Goal: Task Accomplishment & Management: Use online tool/utility

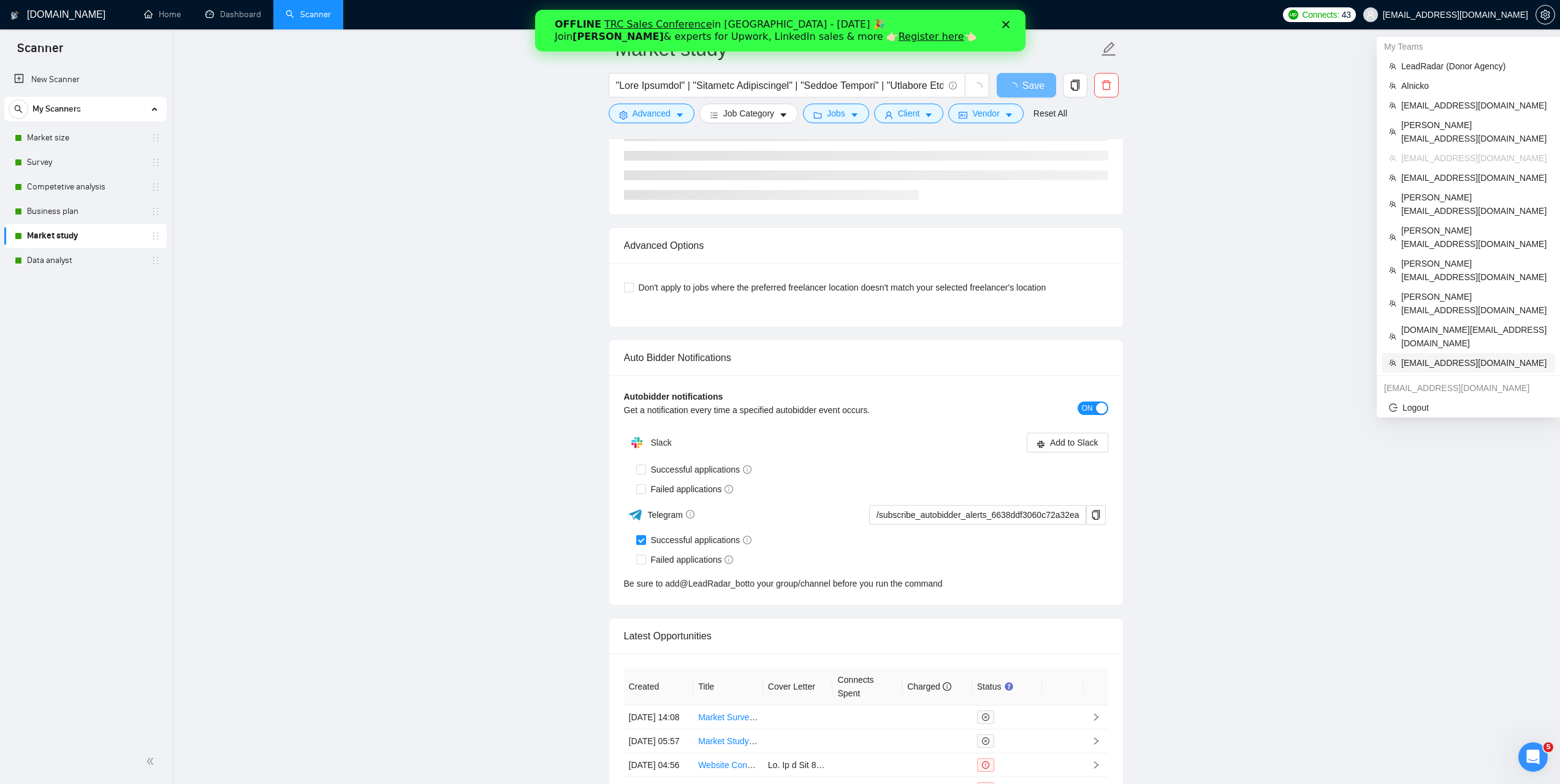
click at [1432, 356] on span "[EMAIL_ADDRESS][DOMAIN_NAME]" at bounding box center [1474, 363] width 146 height 13
type input "/subscribe_autobidder_alerts_6638ddf3060c72a32ead44cd@RocketBidder_bot"
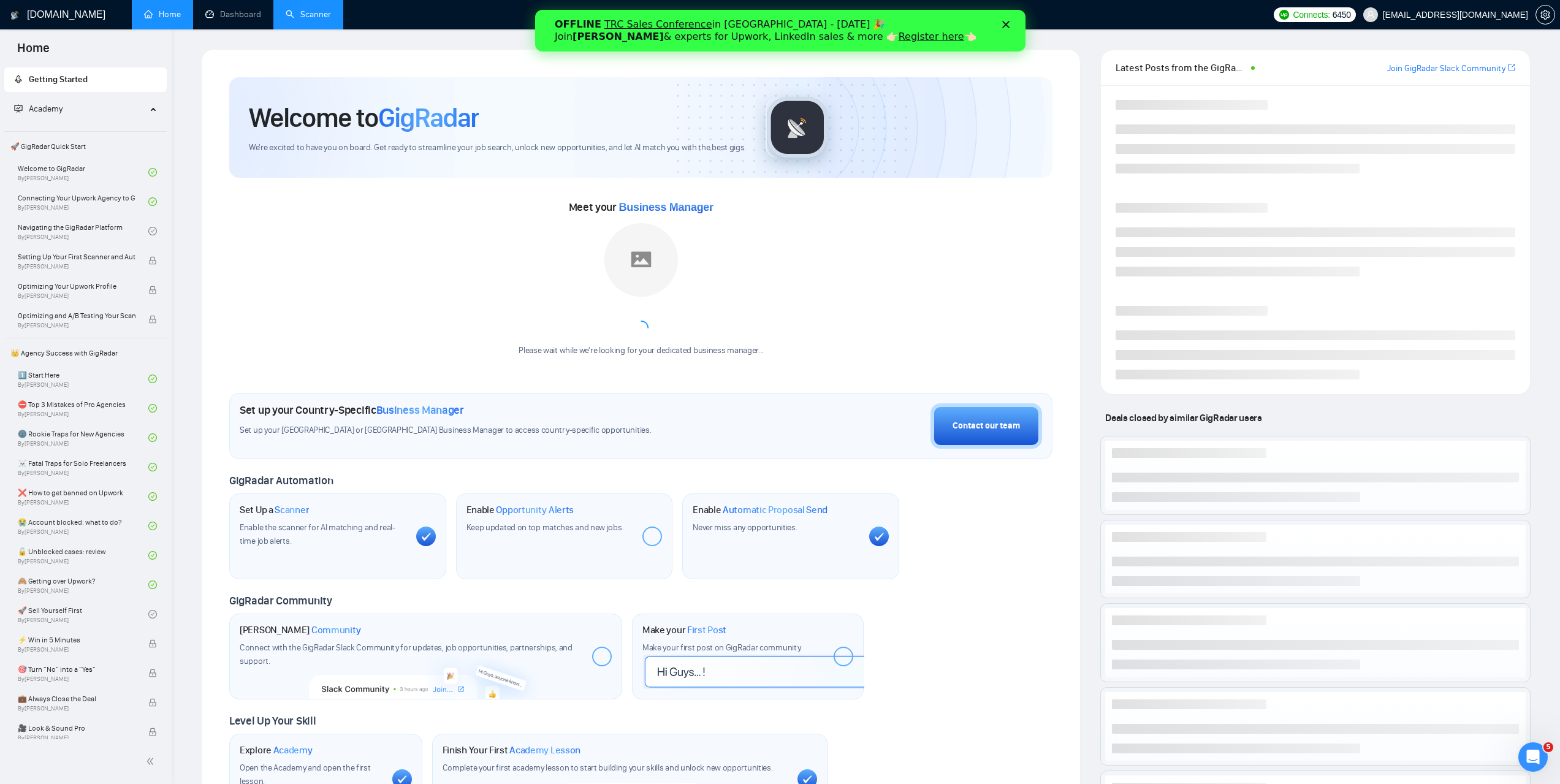
click at [325, 20] on link "Scanner" at bounding box center [308, 14] width 45 height 10
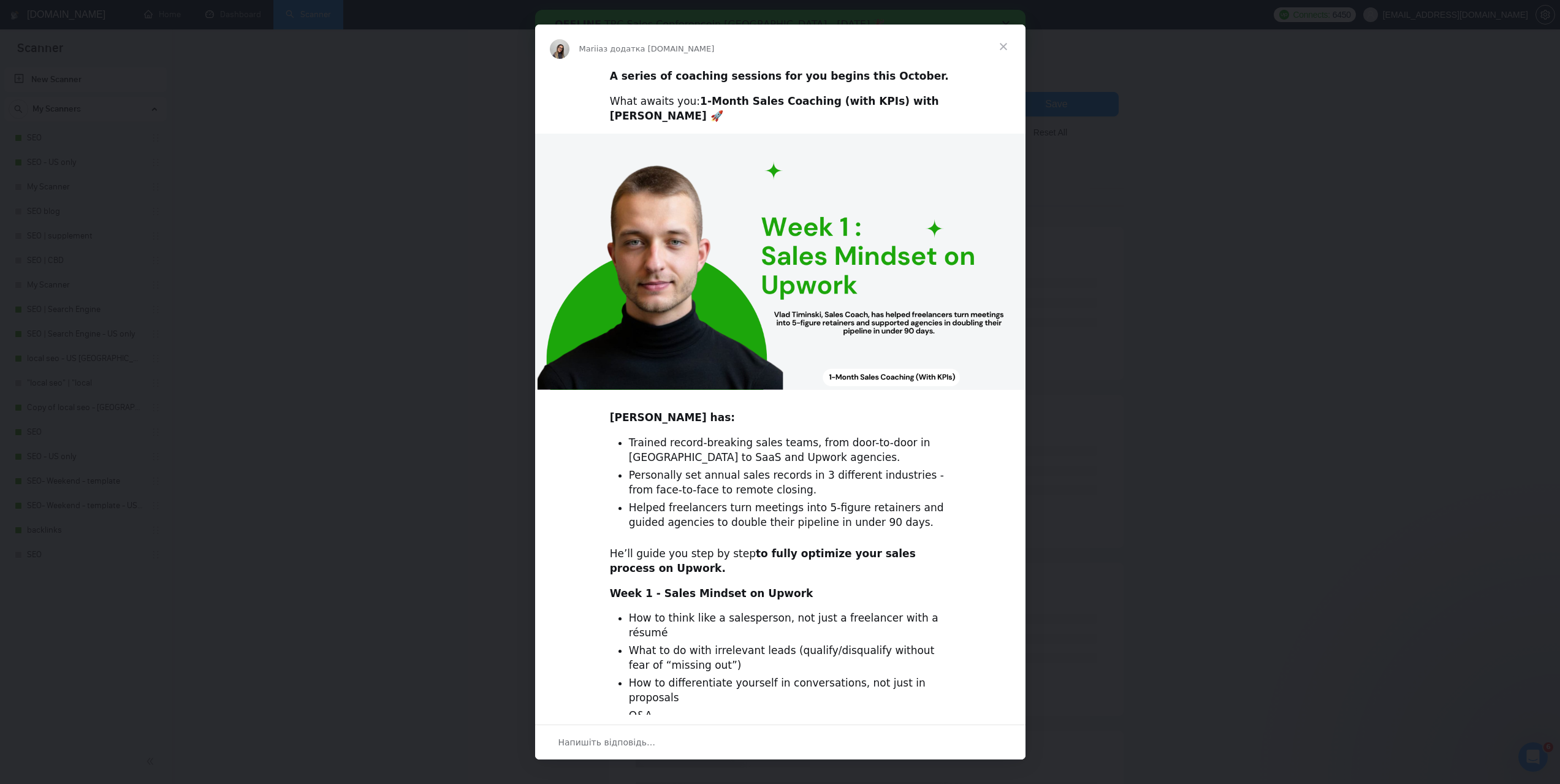
click at [1003, 46] on span "Закрити" at bounding box center [1003, 46] width 44 height 44
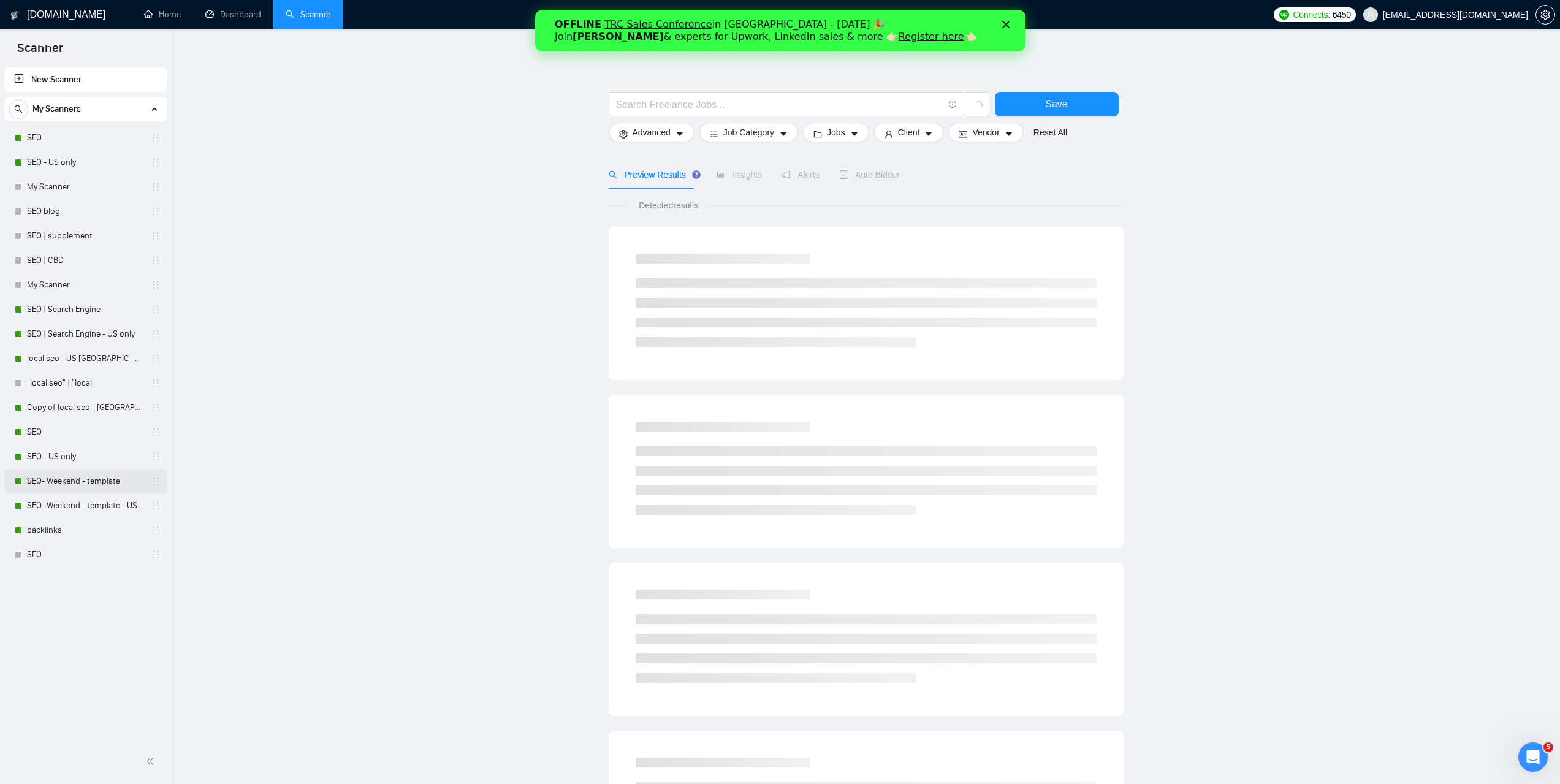
click at [87, 485] on link "SEO- Weekend - template" at bounding box center [85, 481] width 116 height 25
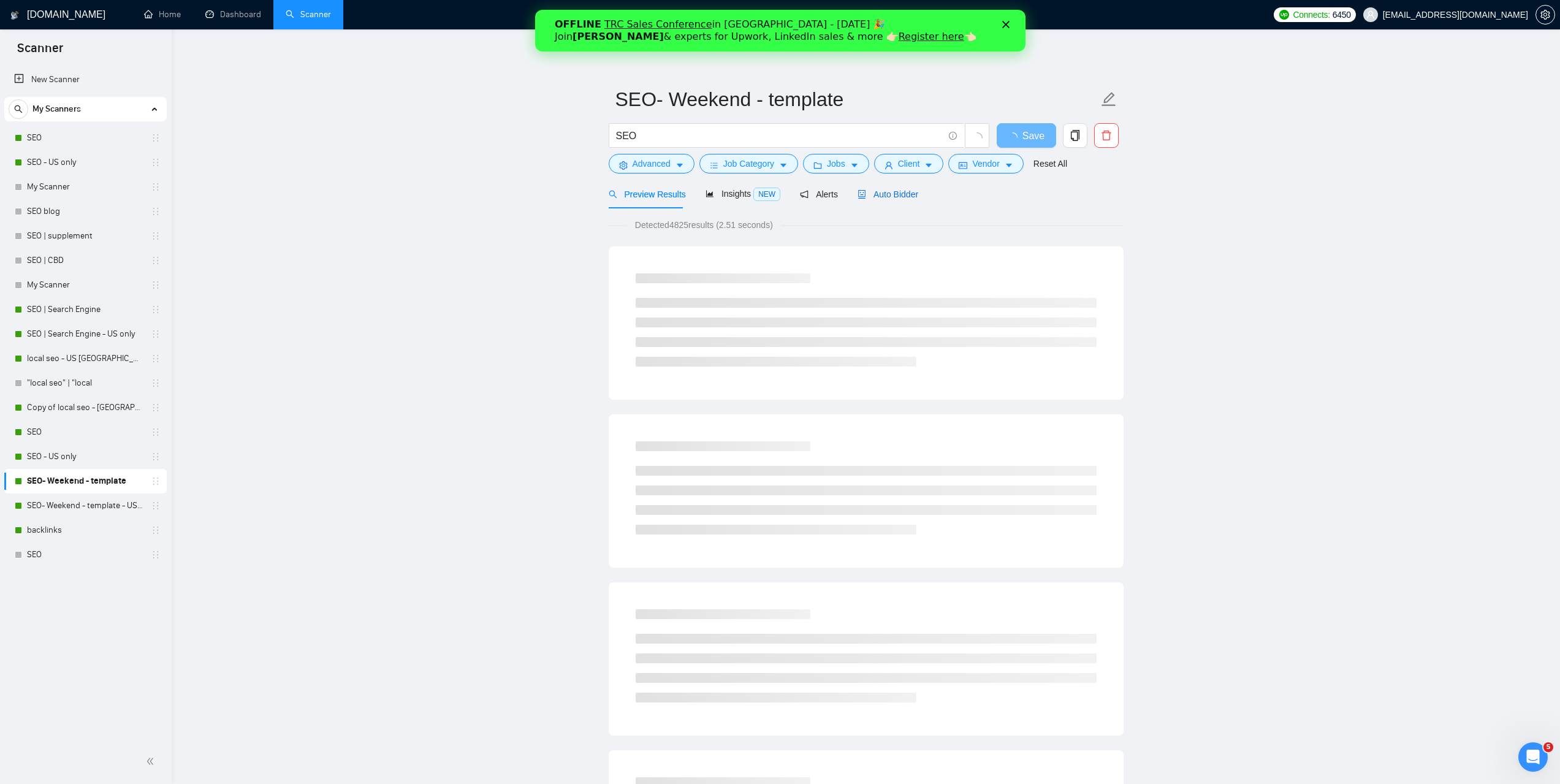
click at [903, 197] on span "Auto Bidder" at bounding box center [888, 195] width 60 height 9
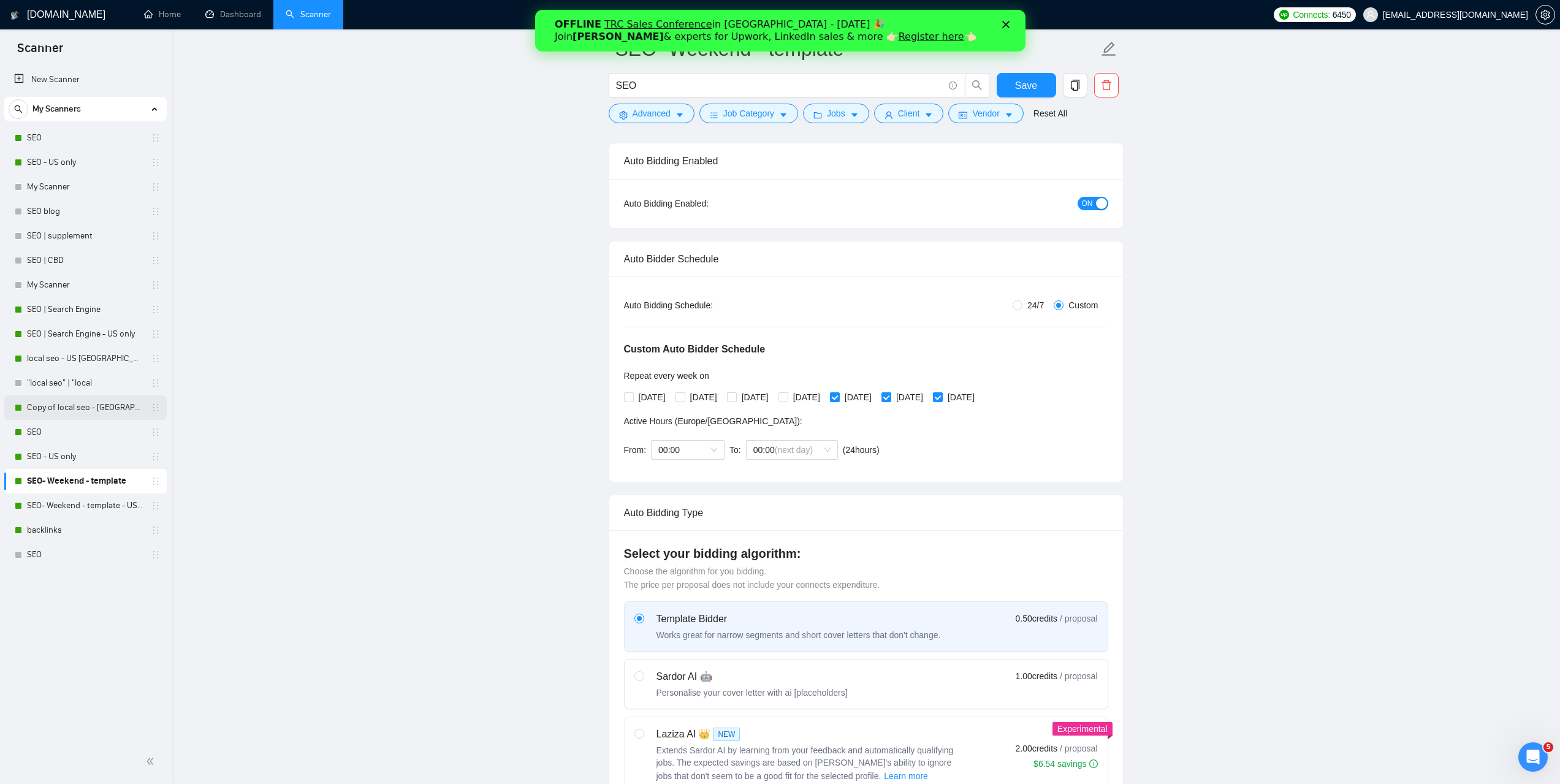
scroll to position [306, 0]
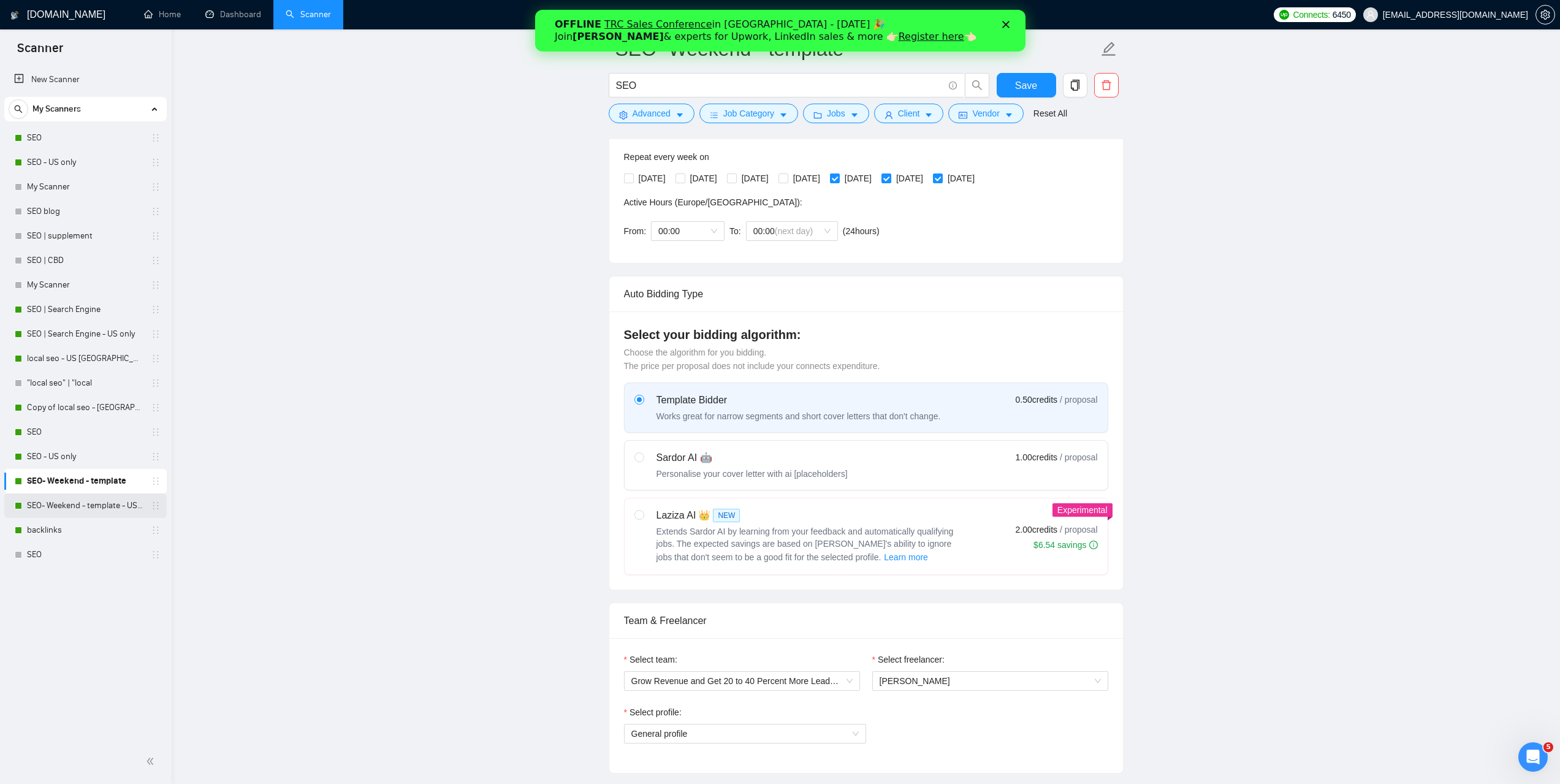
click at [88, 509] on link "SEO- Weekend - template - US only" at bounding box center [85, 505] width 116 height 25
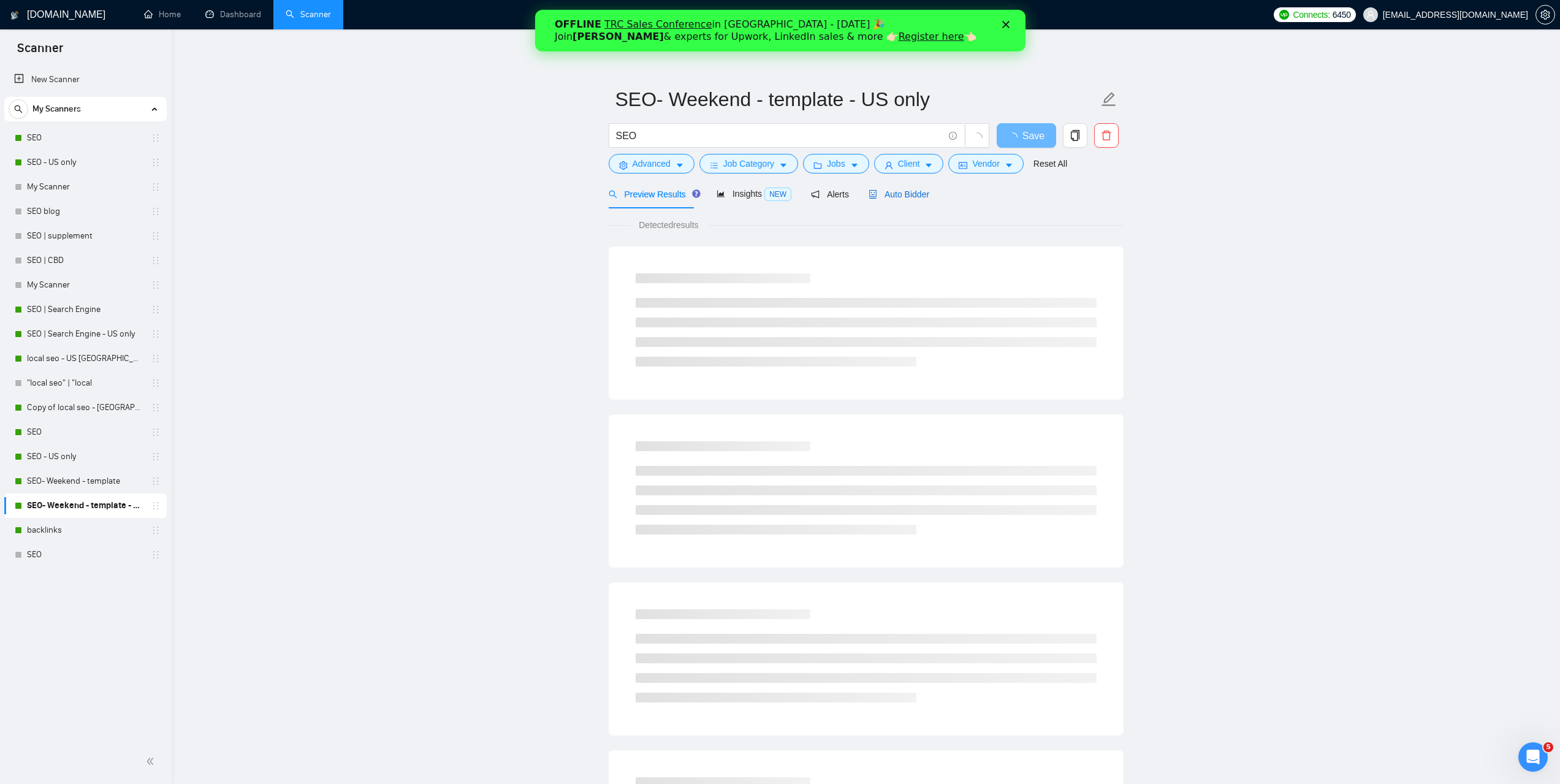
click at [902, 199] on span "Auto Bidder" at bounding box center [899, 195] width 60 height 9
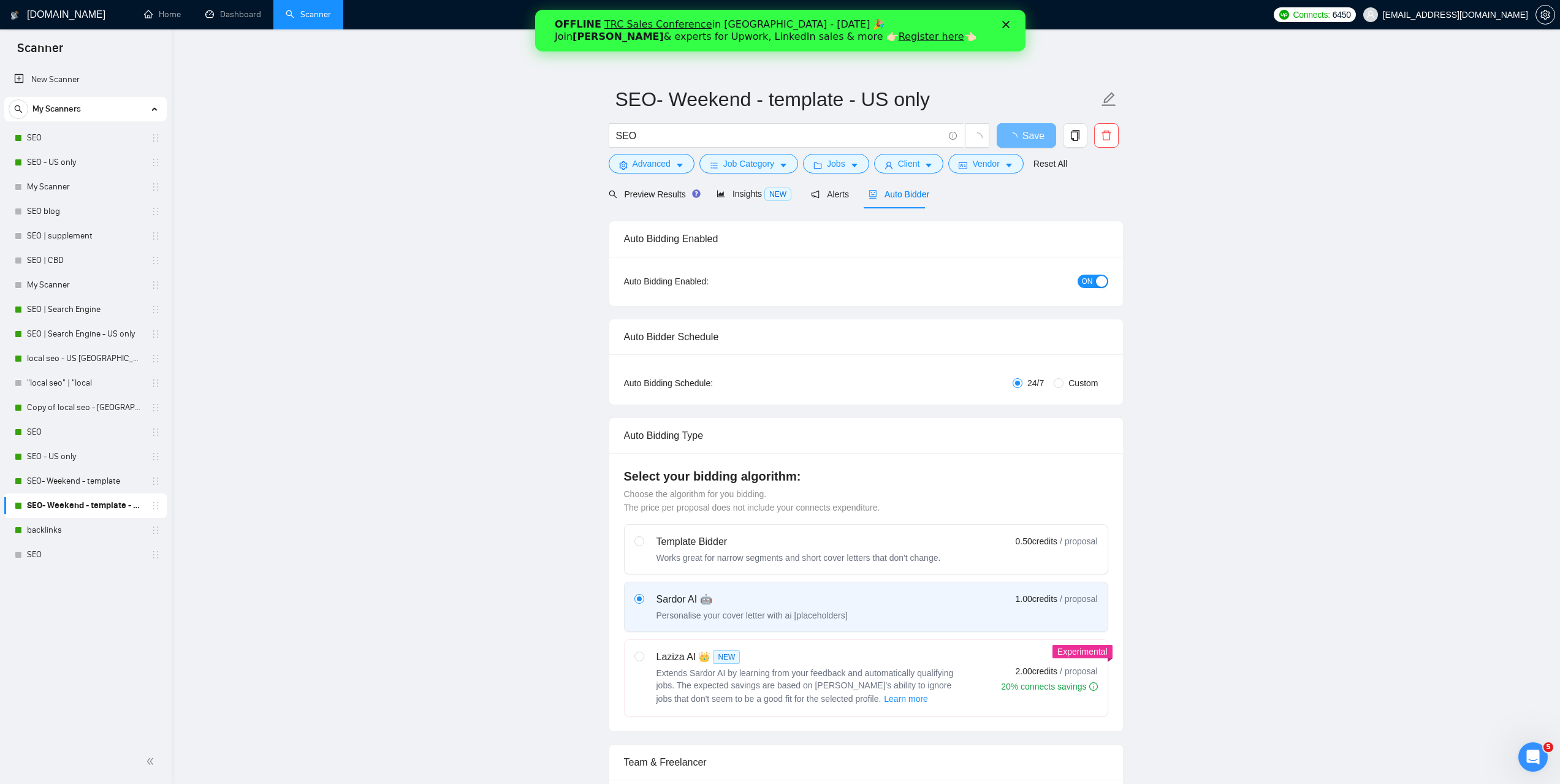
radio input "false"
radio input "true"
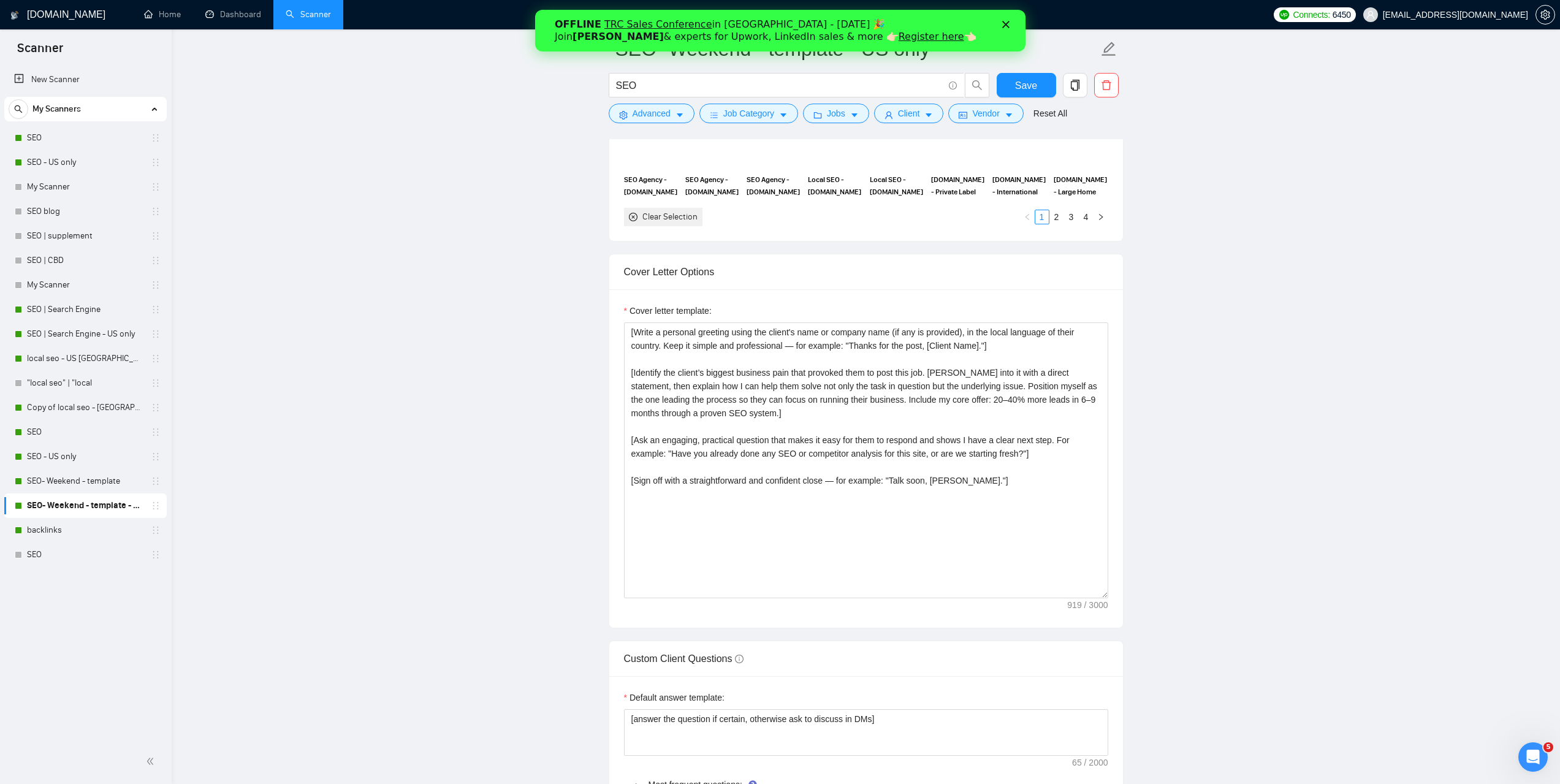
scroll to position [1409, 0]
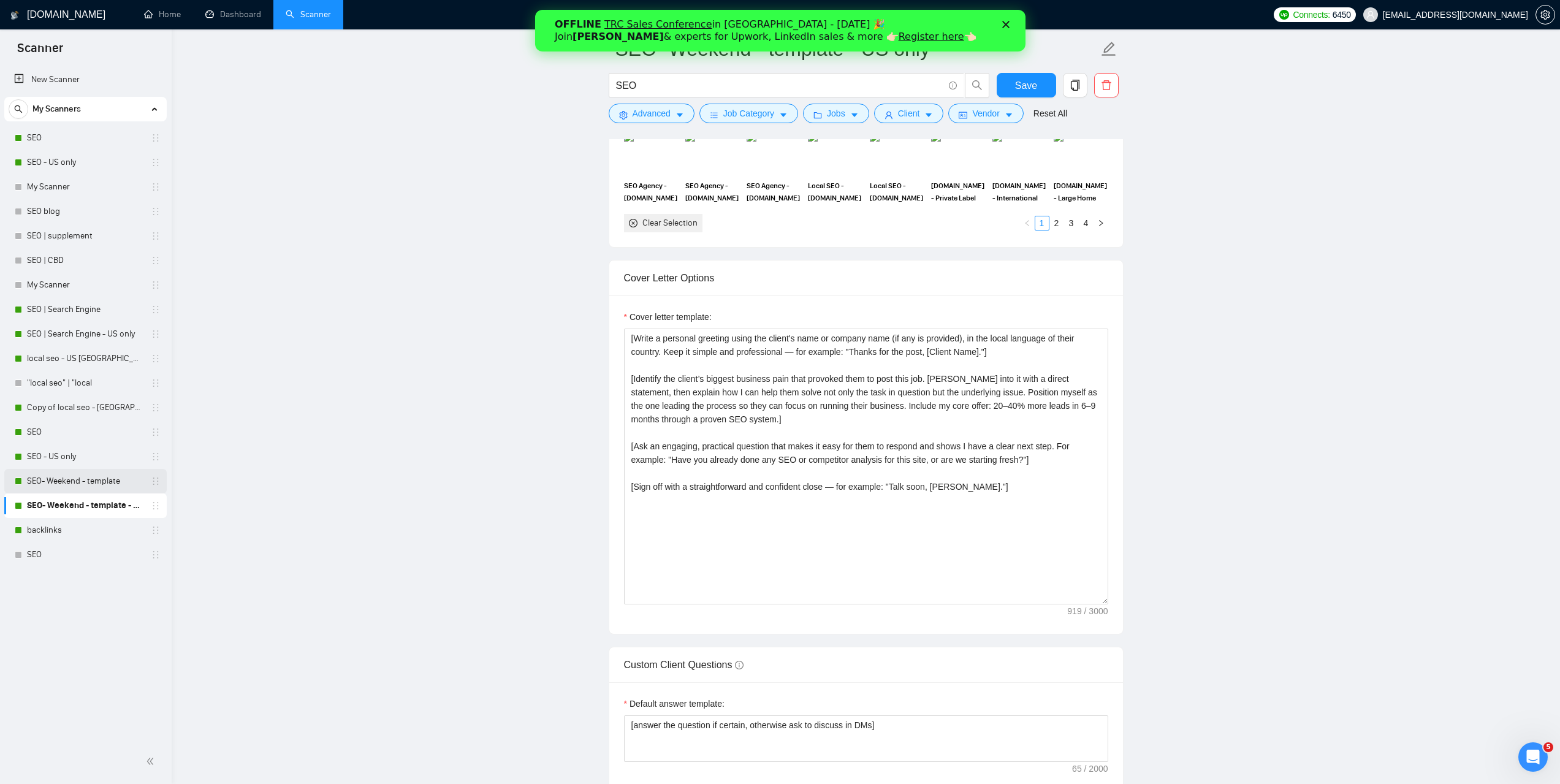
click at [79, 481] on link "SEO- Weekend - template" at bounding box center [85, 481] width 116 height 25
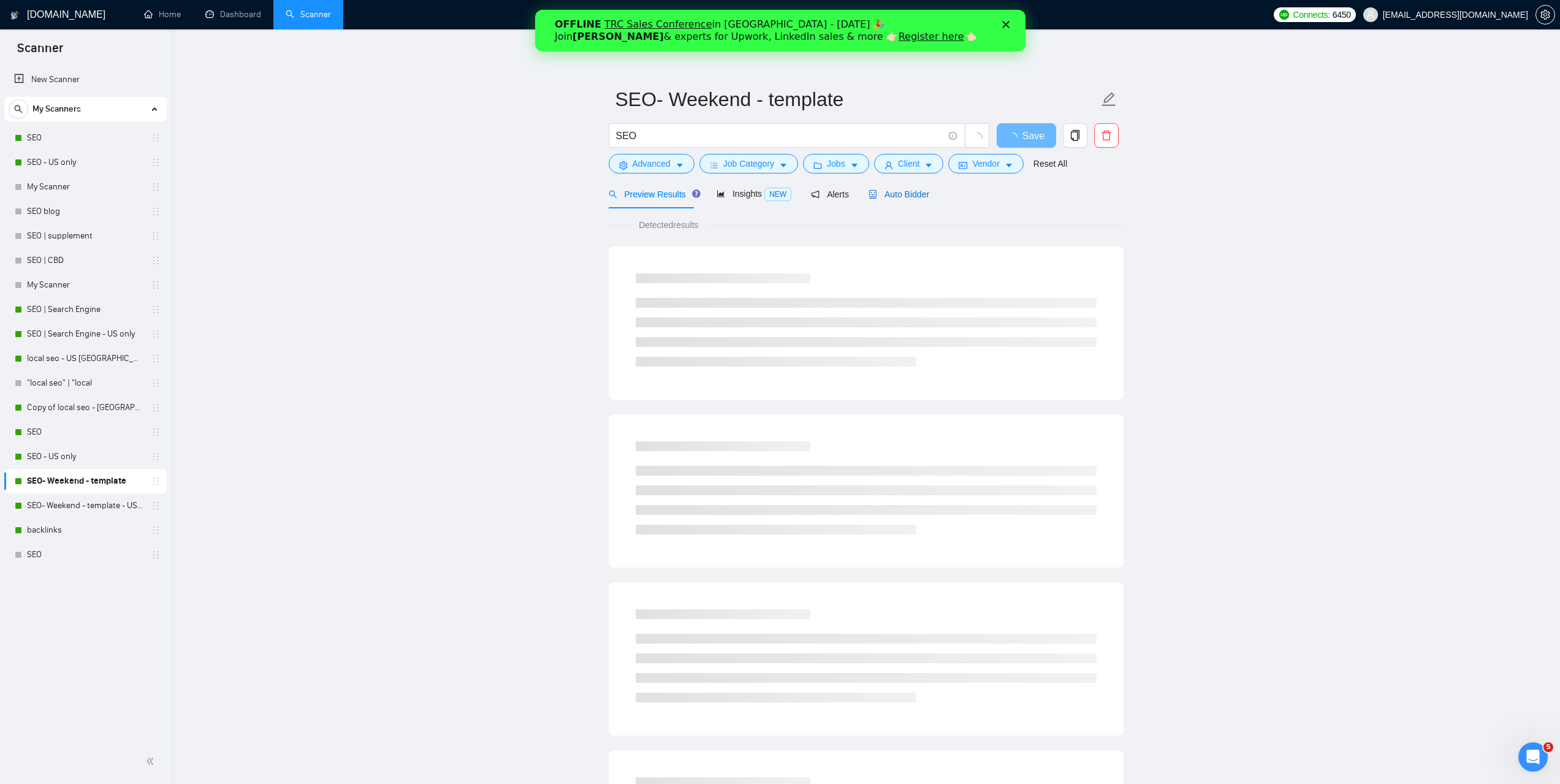
click at [911, 198] on span "Auto Bidder" at bounding box center [899, 195] width 60 height 9
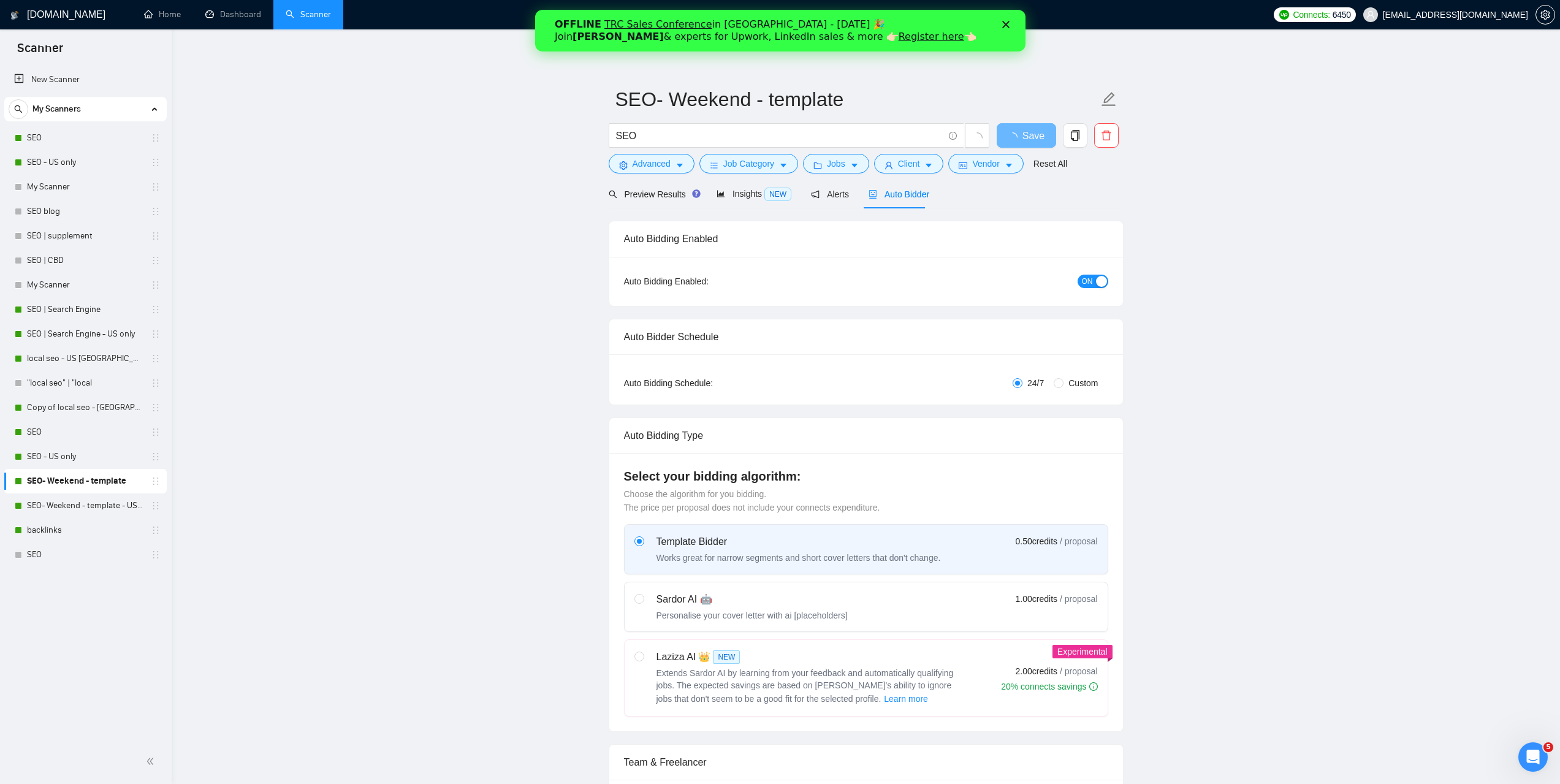
radio input "false"
radio input "true"
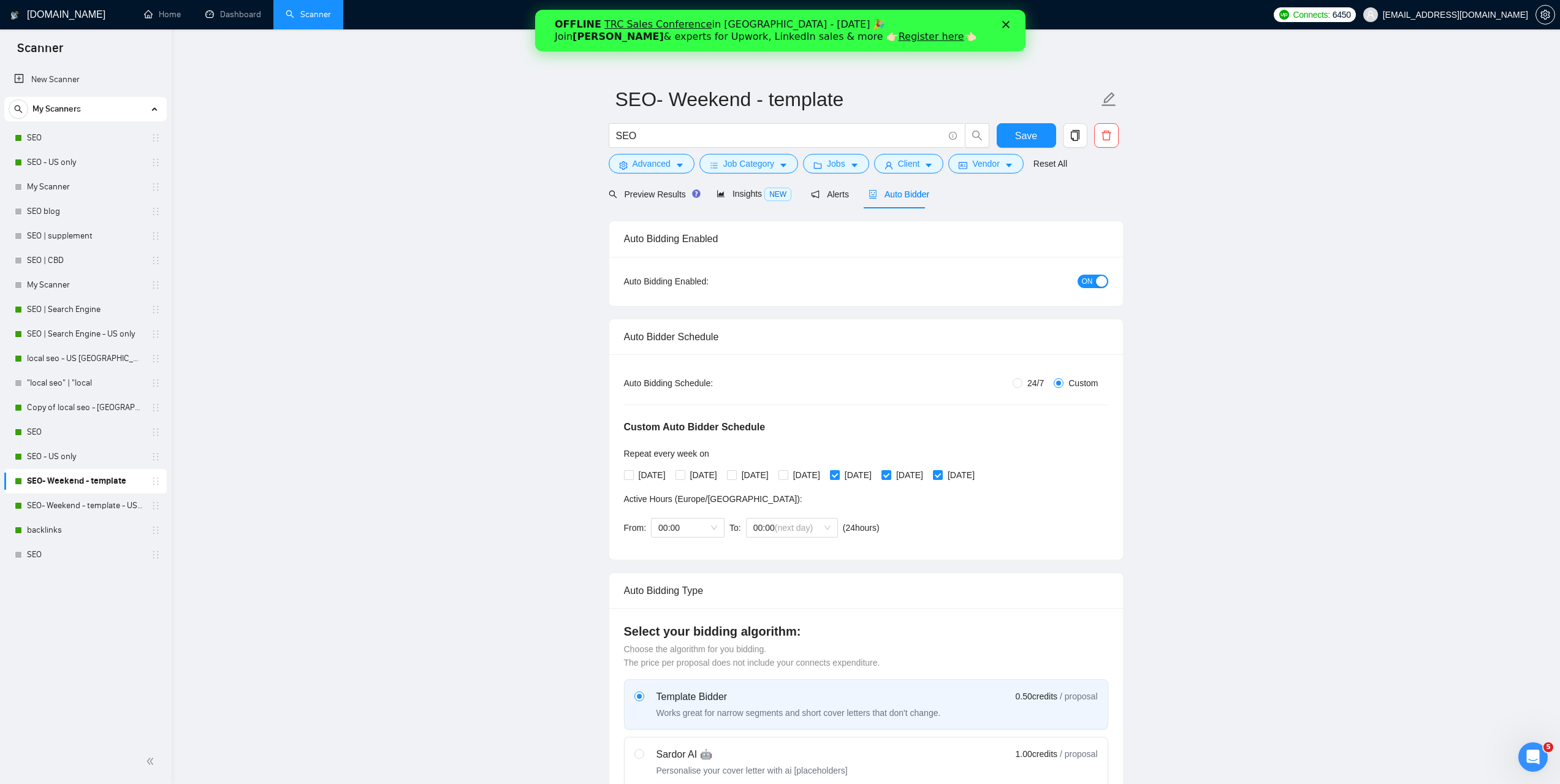
click at [1007, 26] on icon "Закрити" at bounding box center [1005, 25] width 8 height 8
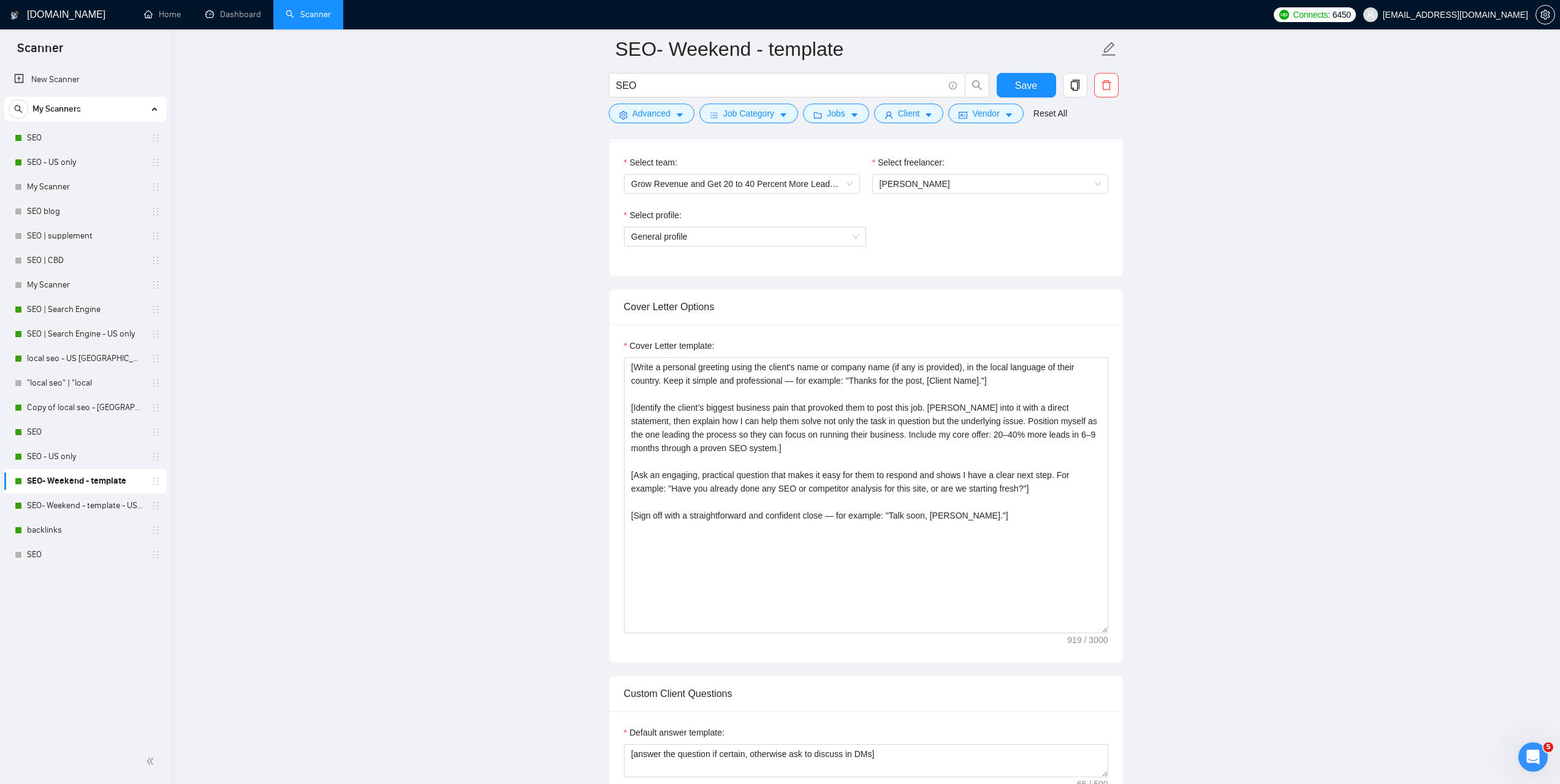
scroll to position [797, 0]
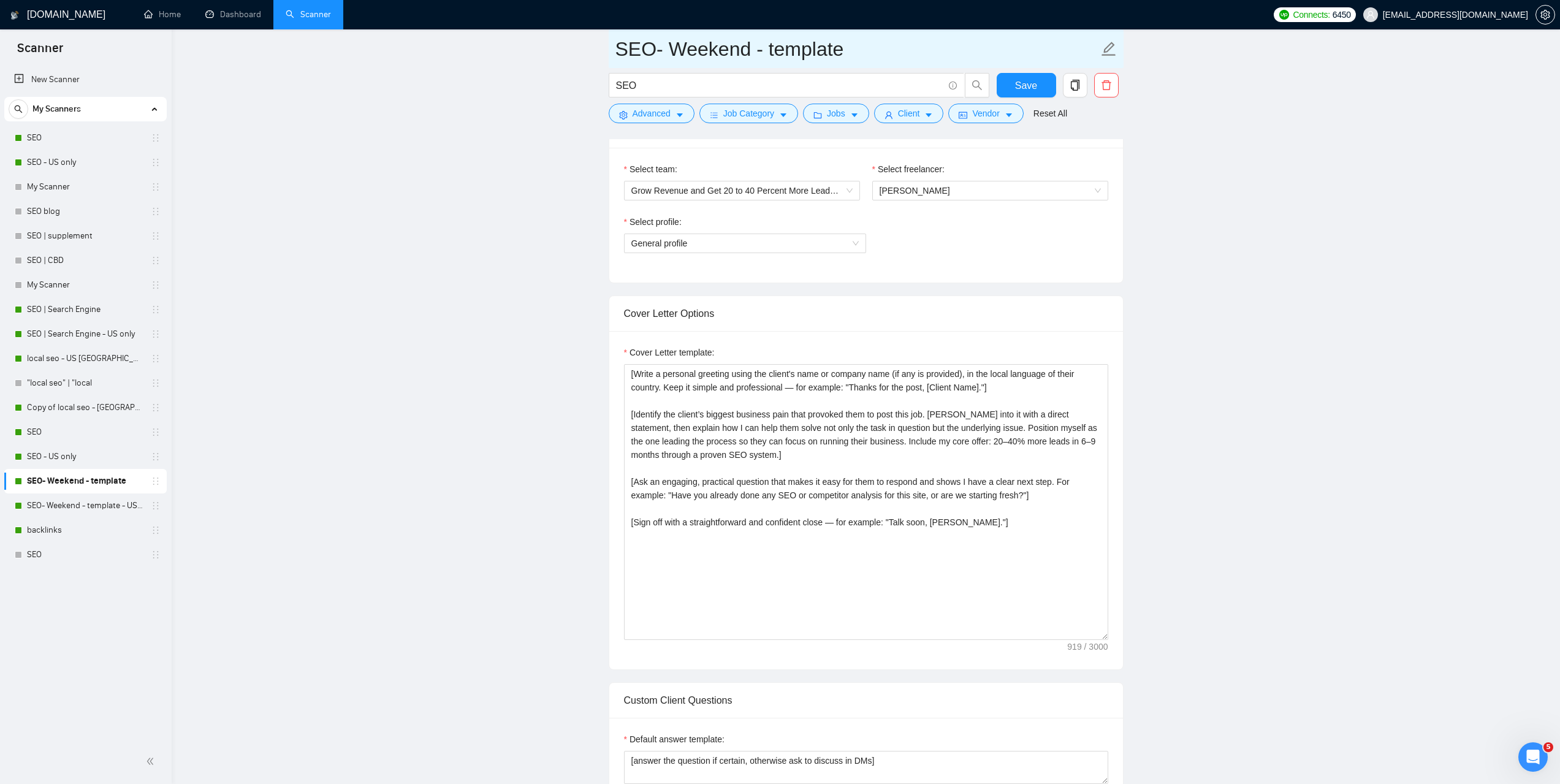
drag, startPoint x: 865, startPoint y: 52, endPoint x: 626, endPoint y: 50, distance: 239.0
click at [626, 50] on input "SEO- Weekend - template" at bounding box center [856, 49] width 483 height 30
click at [78, 475] on link "SEO- Weekend - template" at bounding box center [85, 481] width 116 height 25
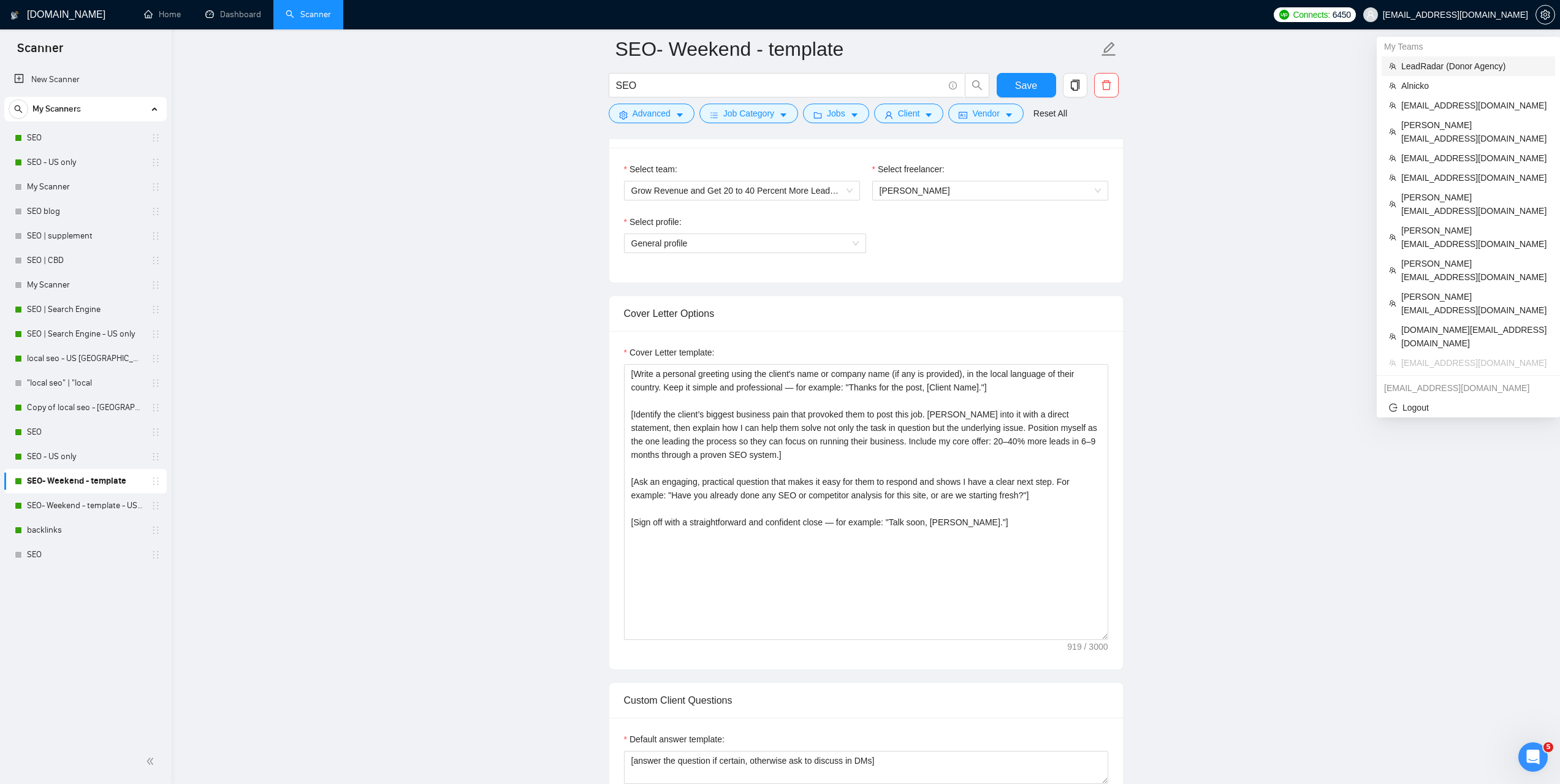
click at [1429, 65] on span "LeadRadar (Donor Agency)" at bounding box center [1474, 66] width 146 height 13
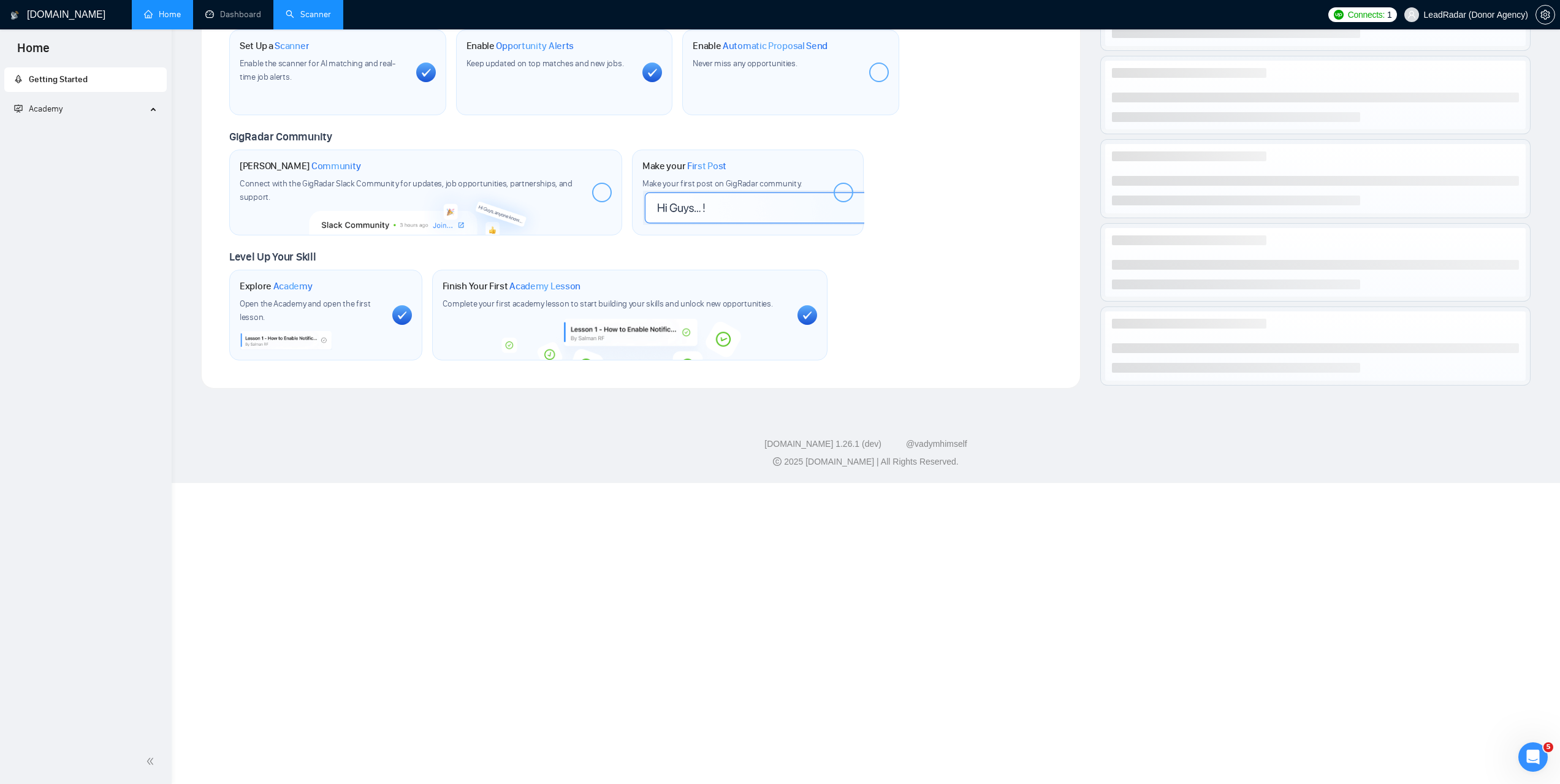
scroll to position [163, 0]
